Goal: Information Seeking & Learning: Learn about a topic

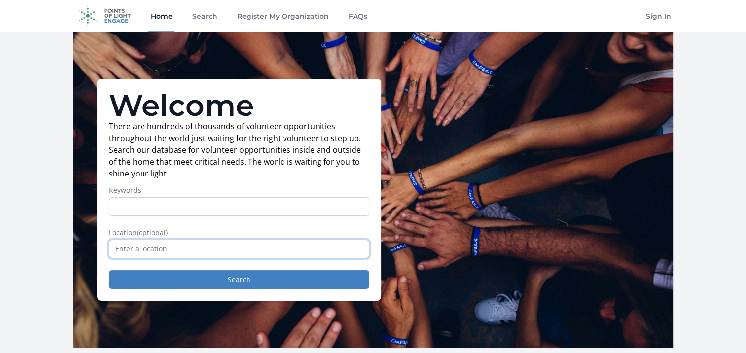
click at [152, 252] on input "text" at bounding box center [239, 249] width 260 height 19
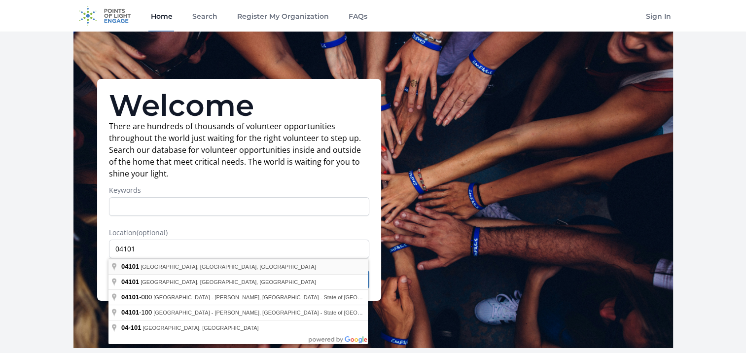
type input "[GEOGRAPHIC_DATA], [GEOGRAPHIC_DATA]"
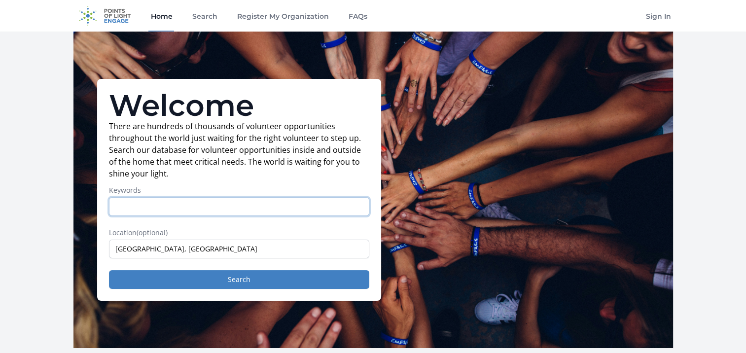
click at [154, 203] on input "Keywords" at bounding box center [239, 206] width 260 height 19
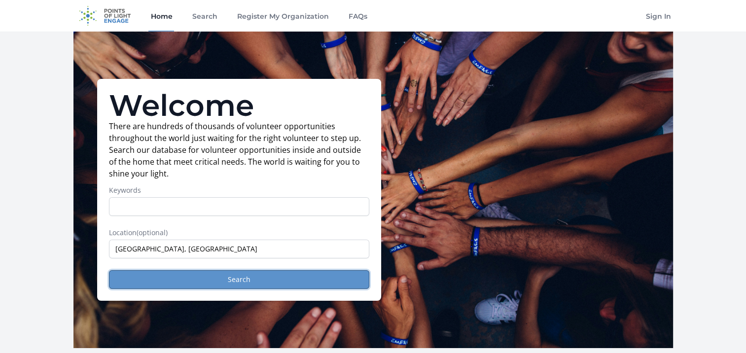
click at [208, 278] on button "Search" at bounding box center [239, 279] width 260 height 19
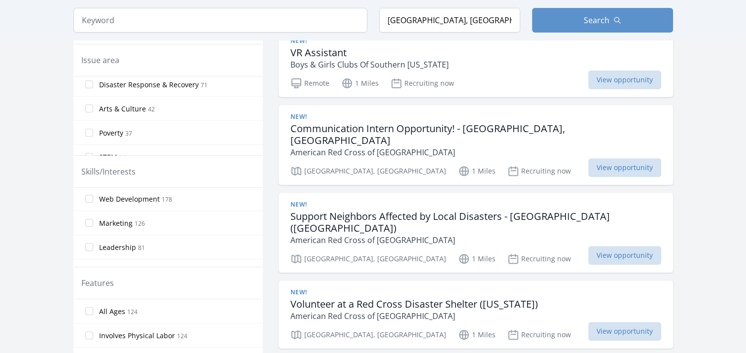
scroll to position [247, 0]
click at [91, 105] on input "STEM 36" at bounding box center [89, 108] width 8 height 8
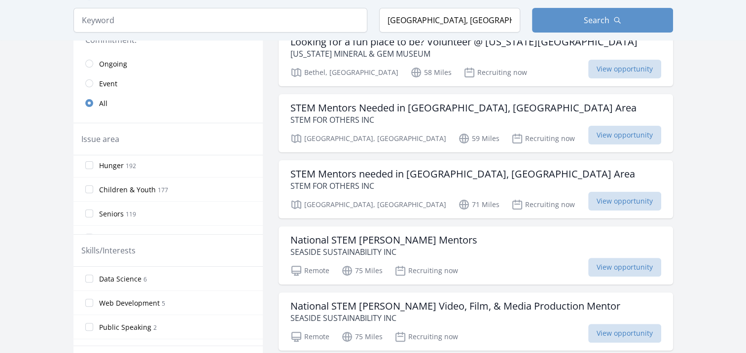
scroll to position [0, 0]
click at [90, 166] on input "STEM 36" at bounding box center [89, 167] width 8 height 8
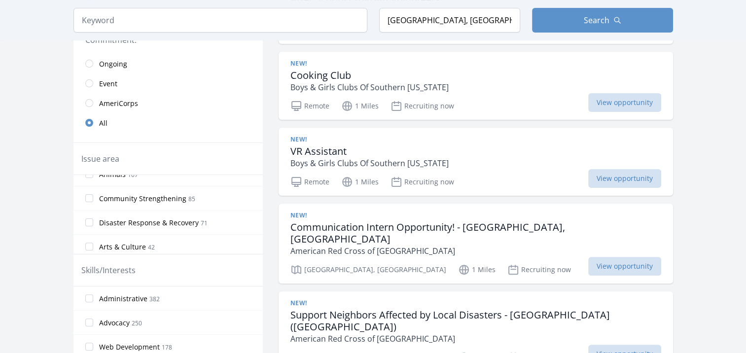
scroll to position [49, 0]
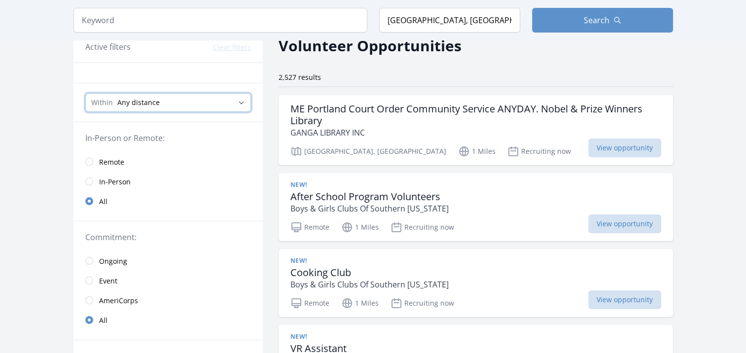
click at [146, 98] on select "Any distance , 5 Miles , 20 Miles , 50 Miles , 100 Miles" at bounding box center [168, 102] width 166 height 19
select select "32186"
click at [85, 93] on select "Any distance , 5 Miles , 20 Miles , 50 Miles , 100 Miles" at bounding box center [168, 102] width 166 height 19
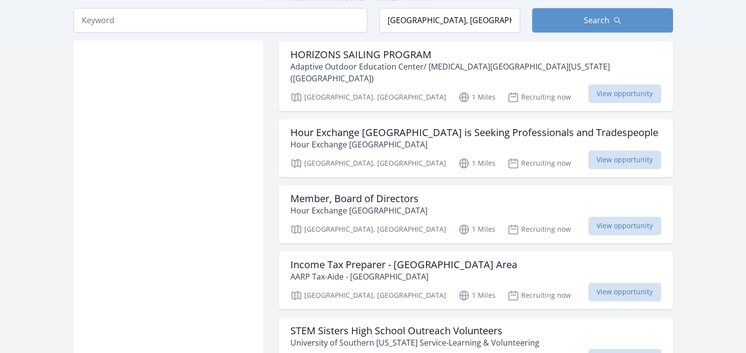
scroll to position [1282, 0]
